Goal: Task Accomplishment & Management: Use online tool/utility

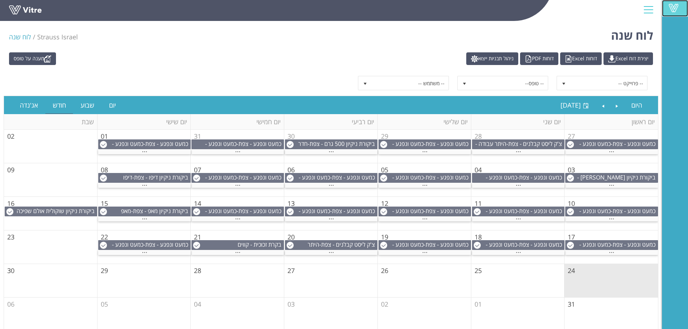
click at [676, 6] on span at bounding box center [674, 8] width 18 height 9
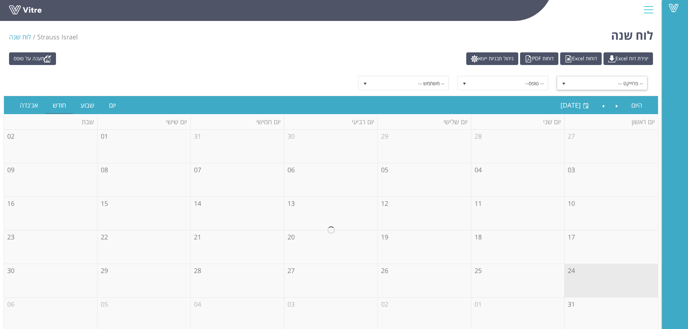
click at [575, 85] on span "-- פרוייקט --" at bounding box center [608, 83] width 77 height 13
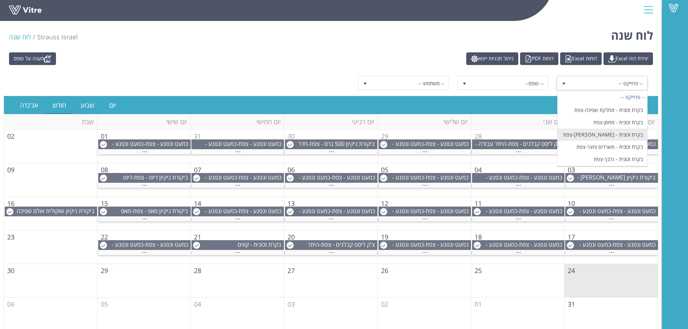
scroll to position [506, 0]
click at [624, 158] on li "בקרת זכוכית - קקאו-צפת" at bounding box center [603, 160] width 90 height 12
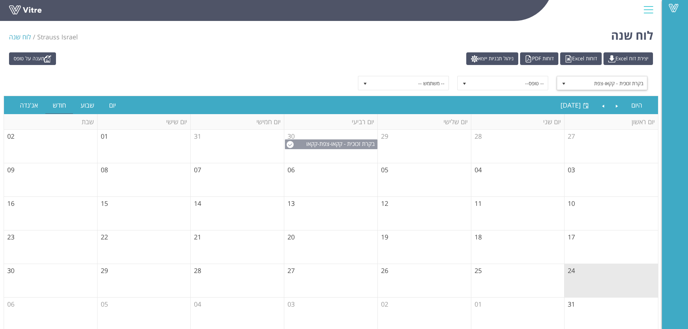
click at [326, 142] on span "בקרת זכוכית - קקאו-צפת" at bounding box center [347, 144] width 56 height 8
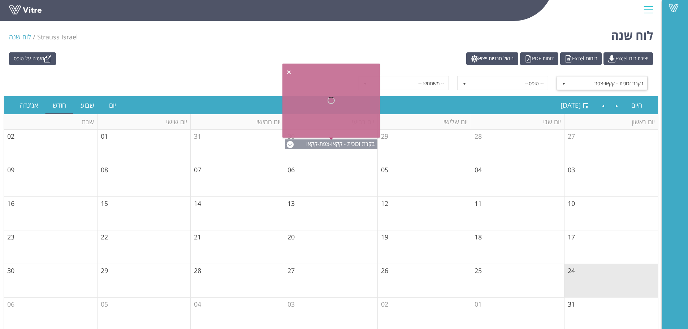
click at [326, 142] on span "בקרת זכוכית - קקאו-צפת" at bounding box center [347, 144] width 56 height 8
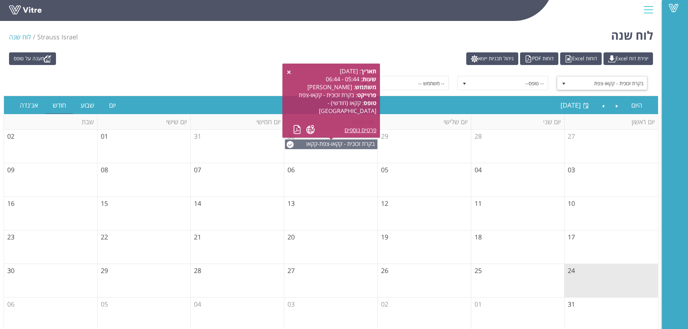
click at [374, 51] on div "מענה על טופס יצירת דוח Excel דוחות Excel דוחות PDF ניהול תבניות ייצוא בקרת זכוכ…" at bounding box center [331, 192] width 662 height 286
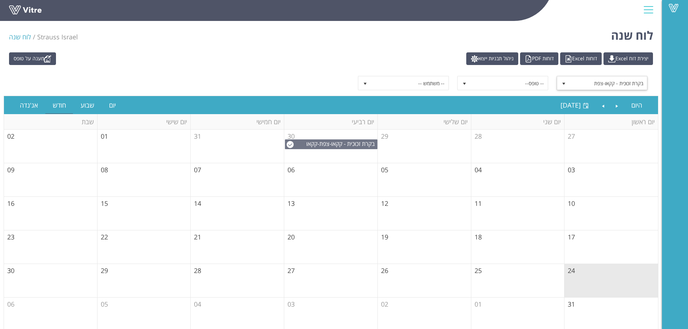
click at [581, 82] on span "בקרת זכוכית - קקאו-צפת" at bounding box center [608, 83] width 77 height 13
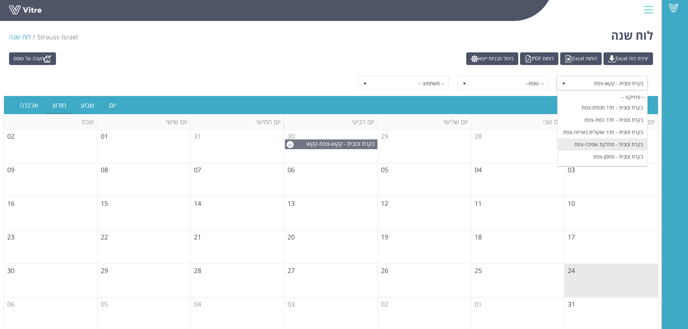
scroll to position [472, 0]
click at [626, 134] on li "בקרת זכוכית - [PERSON_NAME]-צפת" at bounding box center [603, 133] width 90 height 12
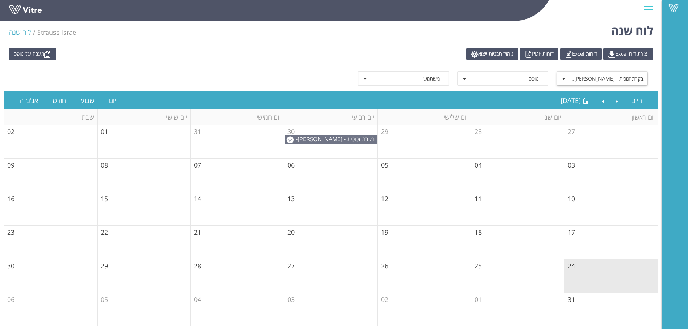
scroll to position [6, 0]
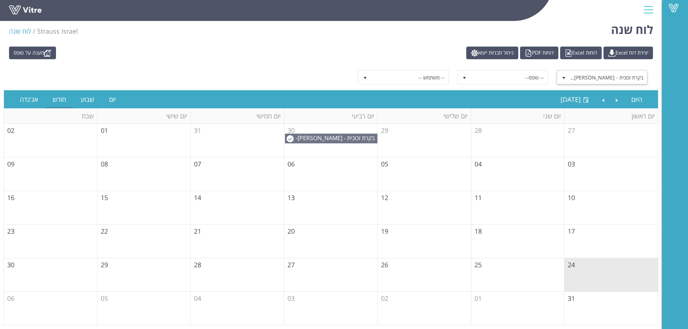
click at [608, 76] on span "בקרת זכוכית - [PERSON_NAME]-צפת" at bounding box center [608, 77] width 77 height 13
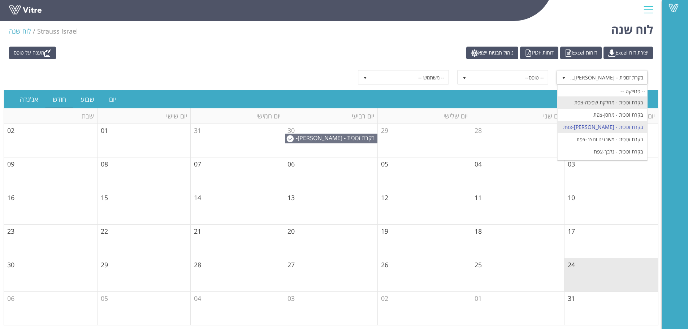
click at [626, 102] on li "בקרת זכוכית - מחלקת שפיכה-צפת" at bounding box center [603, 102] width 90 height 12
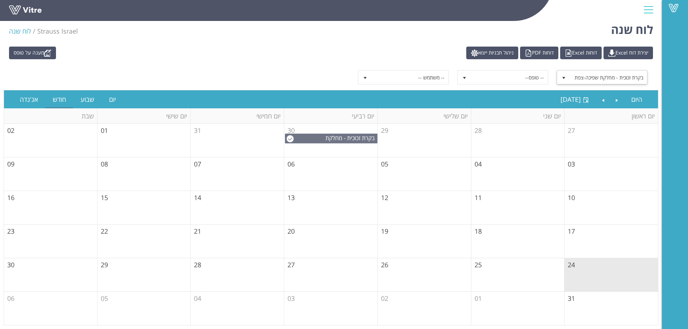
click at [602, 75] on span "בקרת זכוכית - מחלקת שפיכה-צפת" at bounding box center [608, 77] width 77 height 13
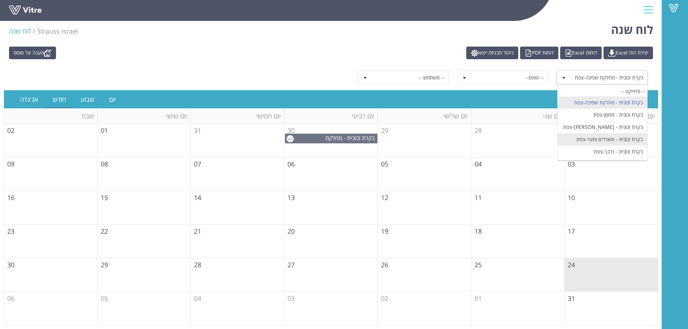
click at [600, 138] on li "בקרת זכוכית - משרדים וחצר-צפת" at bounding box center [603, 139] width 90 height 12
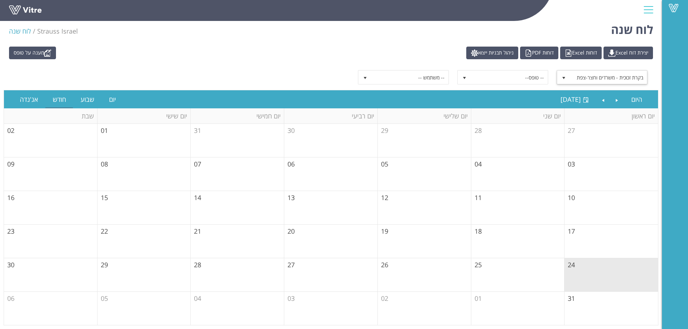
click at [593, 74] on span "בקרת זכוכית - משרדים וחצר-צפת" at bounding box center [608, 77] width 77 height 13
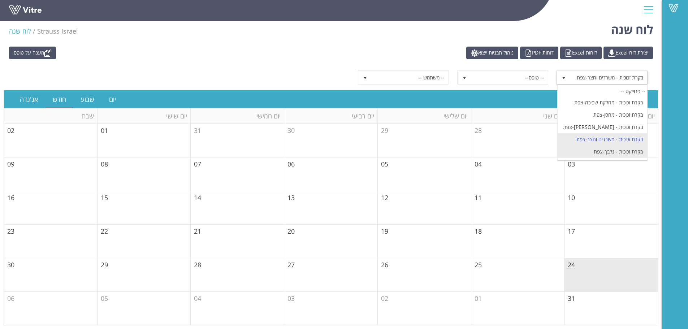
click at [611, 153] on li "בקרת זכוכית - נלבך-צפת" at bounding box center [603, 152] width 90 height 12
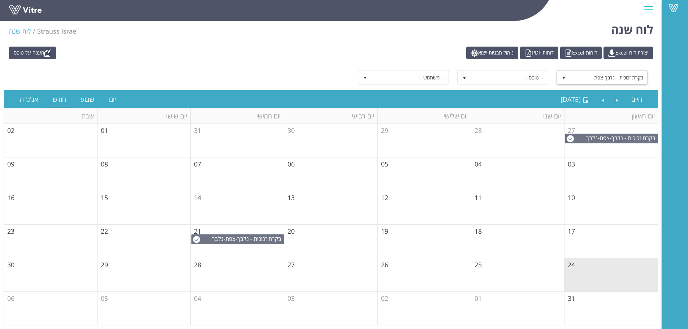
click at [624, 74] on span "בקרת זכוכית - נלבך-צפת" at bounding box center [608, 77] width 77 height 13
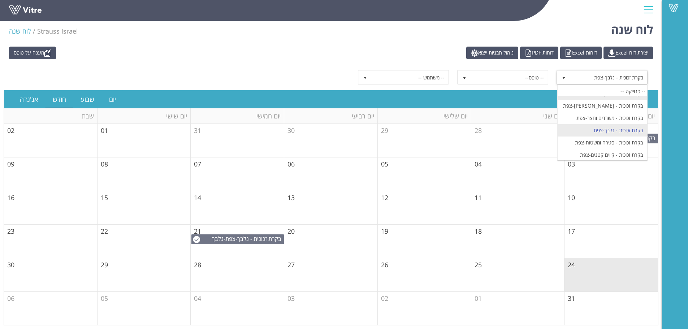
scroll to position [508, 0]
click at [619, 139] on li "בקרת זכוכית - קווים קטנים-צפת" at bounding box center [603, 140] width 90 height 12
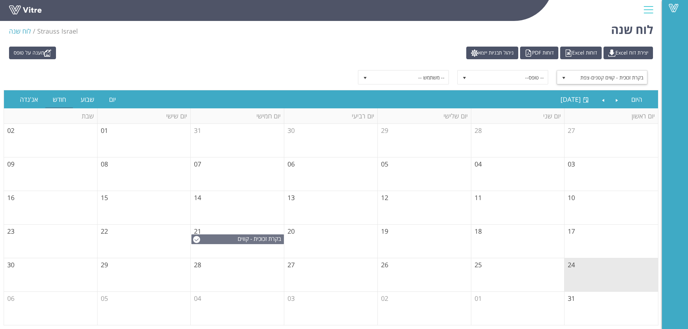
click at [613, 81] on span "בקרת זכוכית - קווים קטנים-צפת" at bounding box center [608, 77] width 77 height 13
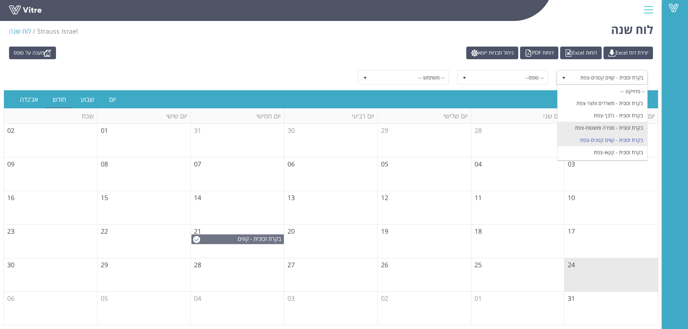
click at [619, 128] on li "בקרת זכוכית - סגירה ומשטוח-צפת" at bounding box center [603, 128] width 90 height 12
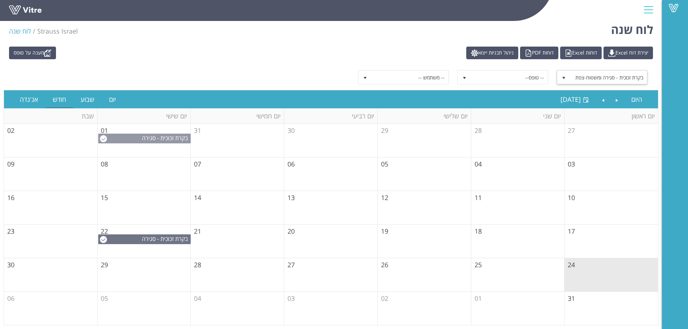
click at [167, 140] on span "בקרת זכוכית - סגירה ומשטוח-צפת" at bounding box center [166, 142] width 48 height 16
click at [142, 238] on span "בקרת זכוכית - סגירה ומשטוח-צפת" at bounding box center [166, 243] width 48 height 16
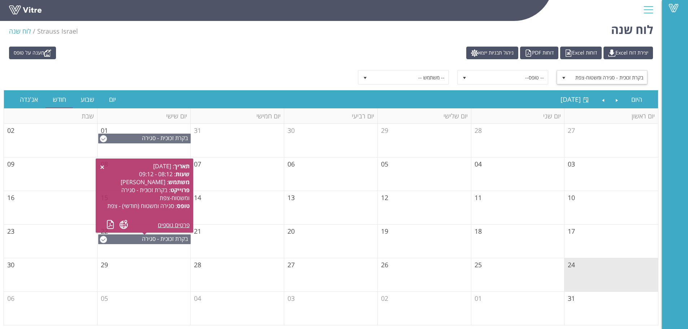
click at [610, 76] on span "בקרת זכוכית - סגירה ומשטוח-צפת" at bounding box center [608, 77] width 77 height 13
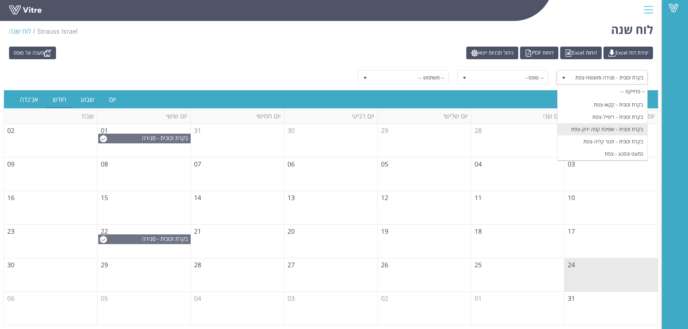
scroll to position [544, 0]
click at [619, 153] on li "בקרת זכוכית - תנור קליה-צפת" at bounding box center [603, 153] width 90 height 12
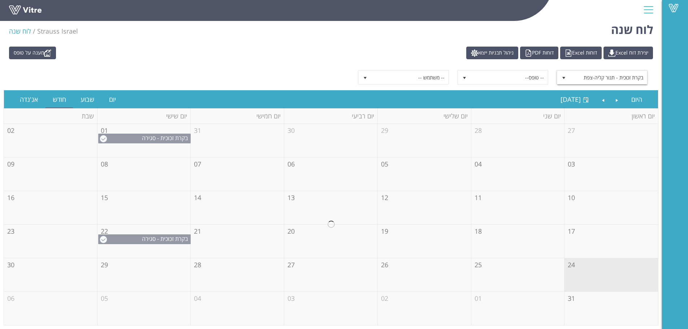
scroll to position [545, 0]
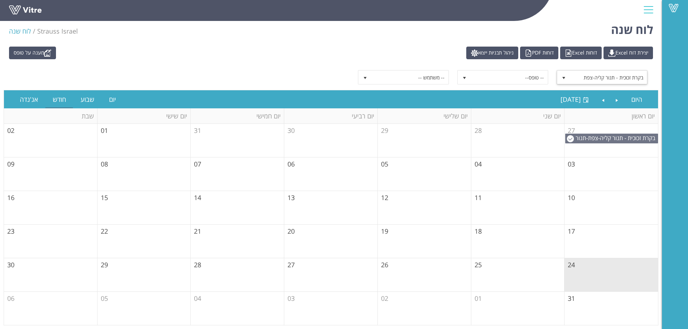
click at [616, 77] on span "בקרת זכוכית - תנור קליה-צפת" at bounding box center [608, 77] width 77 height 13
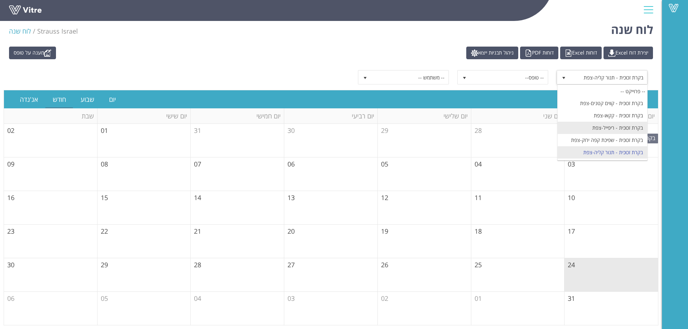
click at [615, 129] on li "בקרת זכוכית - ריפייל-צפת" at bounding box center [603, 128] width 90 height 12
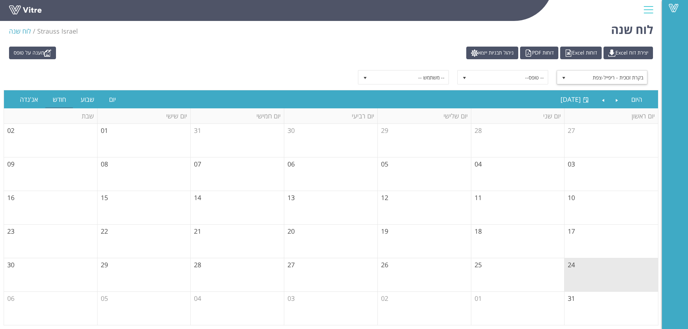
click at [609, 81] on span "בקרת זכוכית - ריפייל-צפת" at bounding box center [608, 77] width 77 height 13
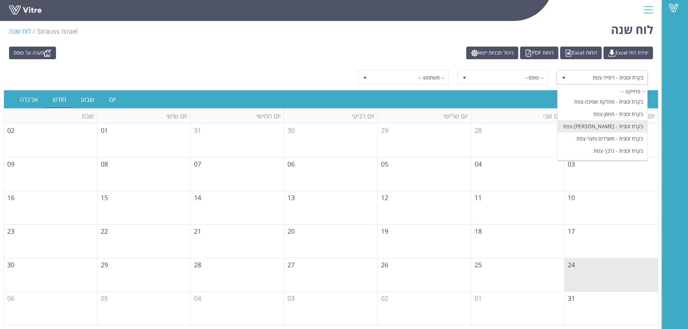
scroll to position [436, 0]
click at [603, 124] on li "בקרת זכוכית - חדר שוקולית באריזה-צפת" at bounding box center [603, 126] width 90 height 12
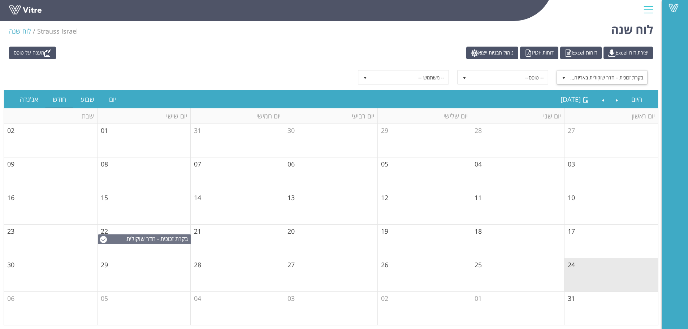
click at [614, 80] on span "בקרת זכוכית - חדר שוקולית באריזה-צפת" at bounding box center [608, 77] width 77 height 13
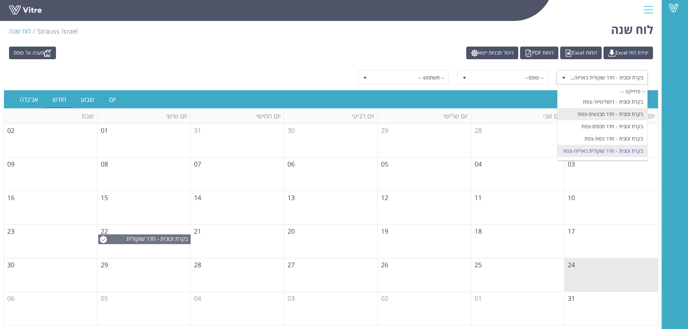
scroll to position [400, 0]
click at [618, 131] on li "בקרת זכוכית - חדר מכסים-צפת" at bounding box center [603, 137] width 90 height 12
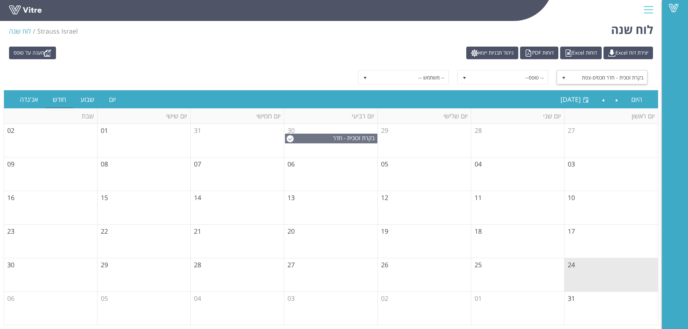
click at [617, 78] on span "בקרת זכוכית - חדר מכסים-צפת" at bounding box center [608, 77] width 77 height 13
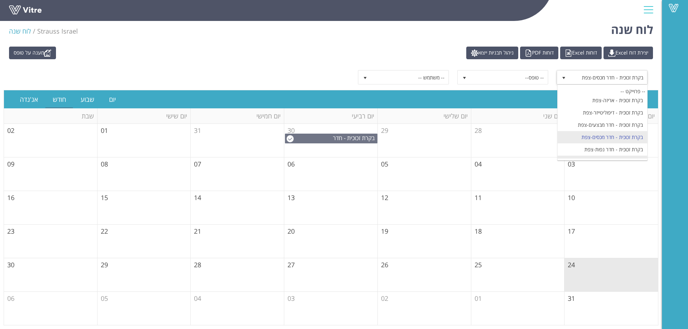
click at [630, 156] on li "בקרת זכוכית - חדר שוקולית באריזה-צפת" at bounding box center [603, 162] width 90 height 12
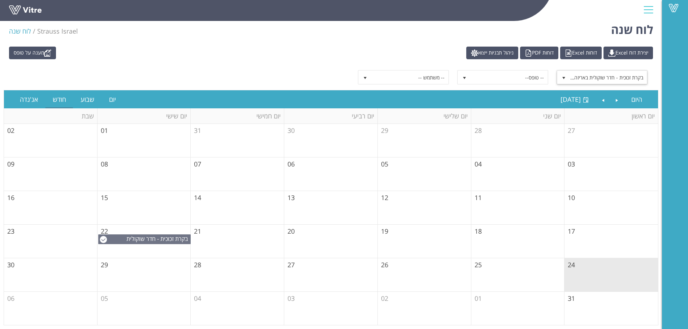
click at [593, 74] on span "בקרת זכוכית - חדר שוקולית באריזה-צפת" at bounding box center [608, 77] width 77 height 13
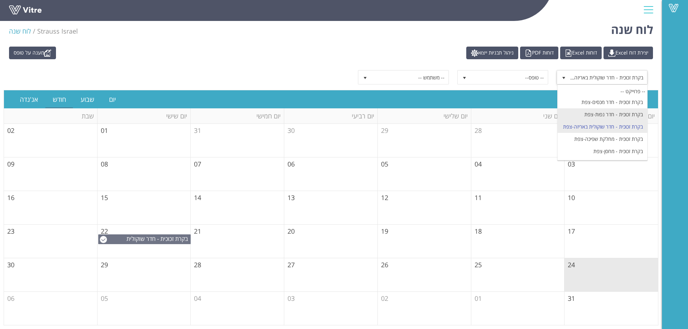
scroll to position [446, 0]
click at [634, 130] on li "בקרת זכוכית - מחלקת שפיכה-צפת" at bounding box center [603, 129] width 90 height 12
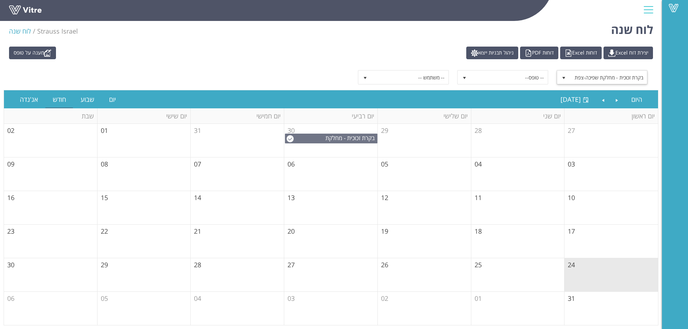
drag, startPoint x: 639, startPoint y: 75, endPoint x: 639, endPoint y: 79, distance: 4.0
click at [639, 76] on span "בקרת זכוכית - מחלקת שפיכה-צפת" at bounding box center [608, 77] width 77 height 13
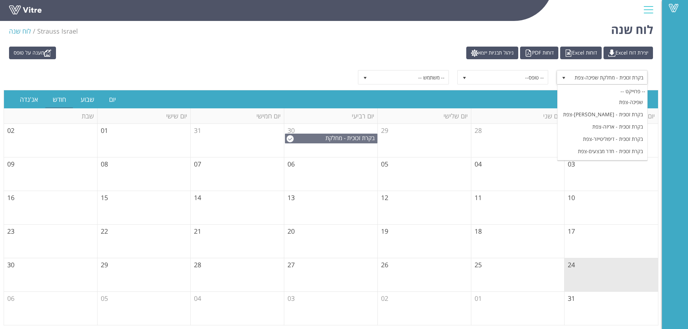
scroll to position [373, 0]
click at [623, 109] on li "בקרת זכוכית - [PERSON_NAME]-צפת" at bounding box center [603, 115] width 90 height 12
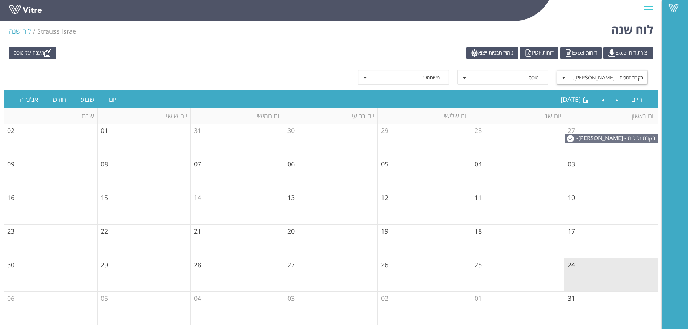
click at [619, 78] on span "בקרת זכוכית - [PERSON_NAME]-צפת" at bounding box center [608, 77] width 77 height 13
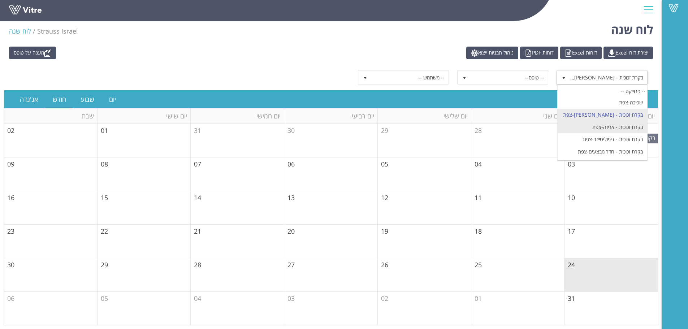
scroll to position [337, 0]
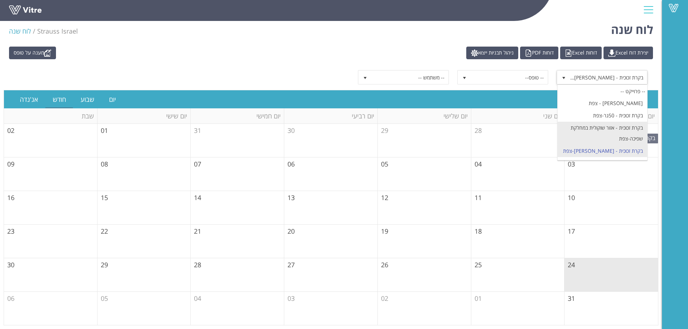
click at [631, 124] on li "בקרת זכוכית - אזור שוקולית במחלקת שפיכה-צפת" at bounding box center [603, 133] width 90 height 23
